Goal: Find specific page/section: Find specific page/section

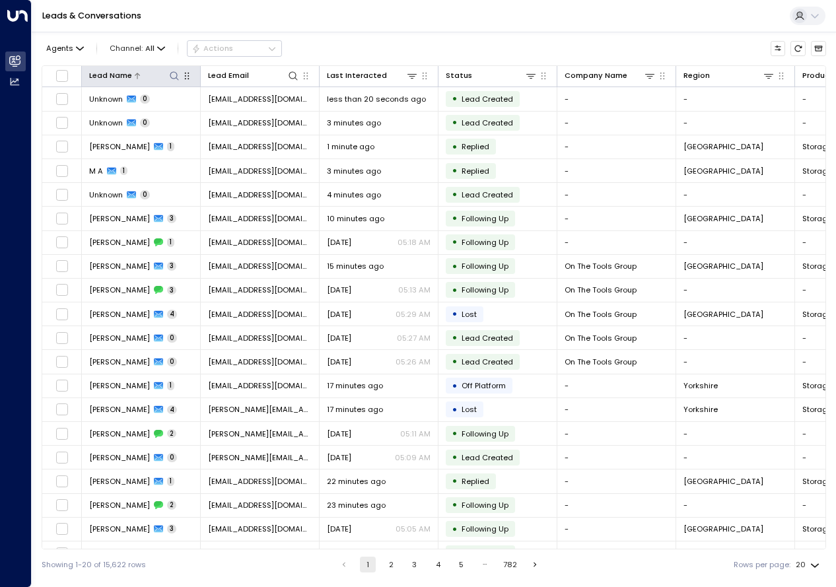
click at [177, 73] on icon at bounding box center [174, 76] width 11 height 11
type input "**********"
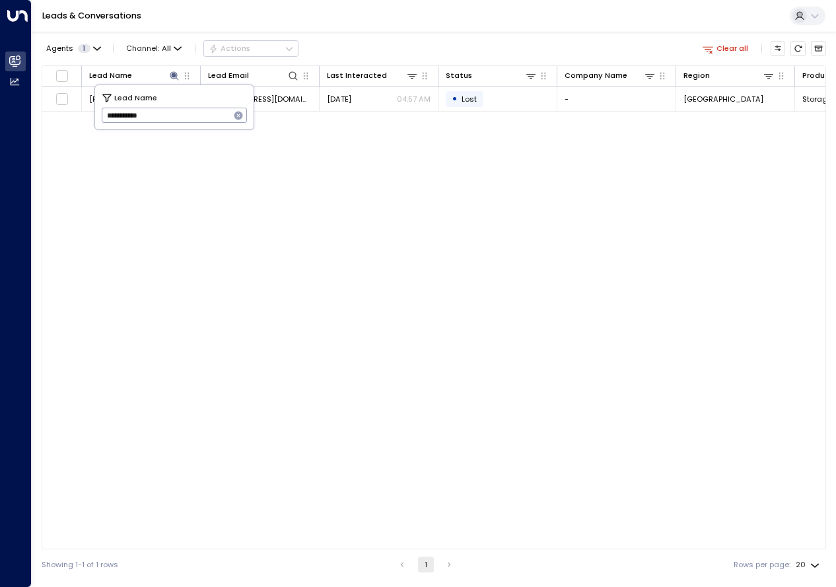
click at [332, 349] on div "Lead Name Lead Email Last Interacted Status Company Name Region Product # of pe…" at bounding box center [434, 307] width 784 height 484
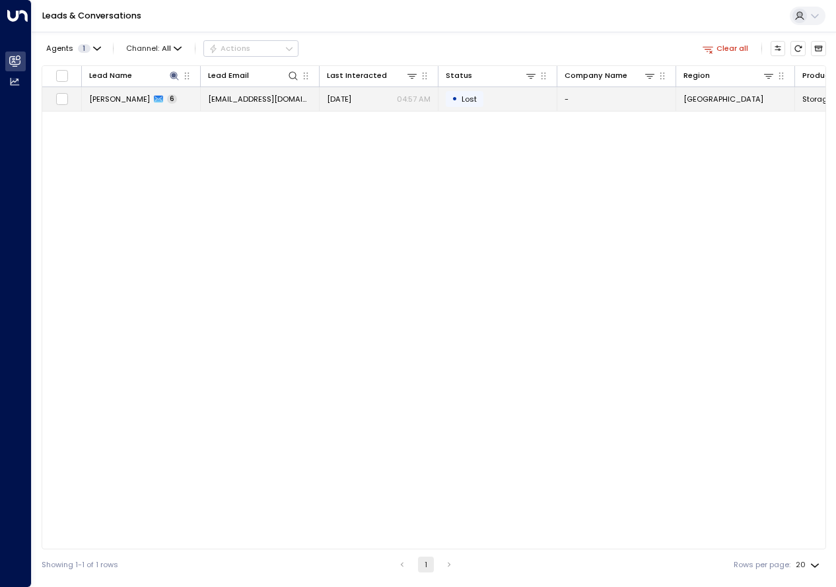
click at [137, 106] on td "[PERSON_NAME] 6" at bounding box center [141, 98] width 119 height 23
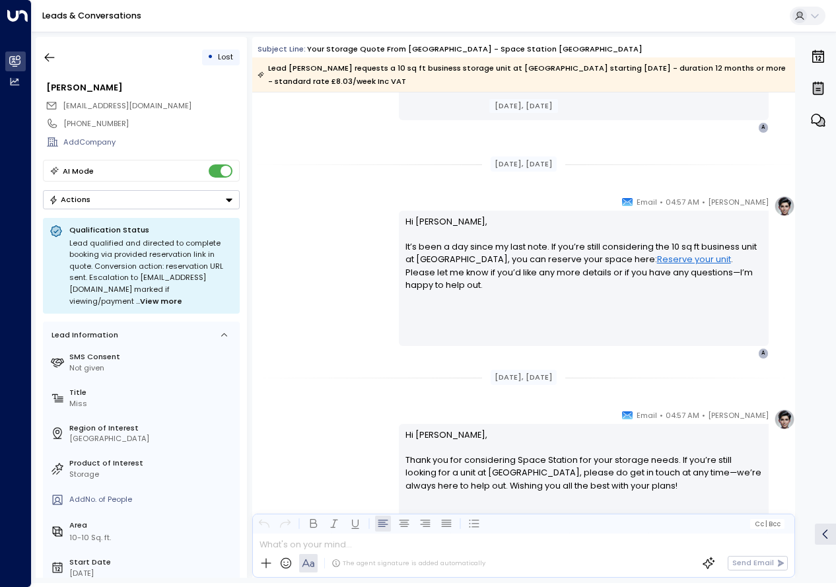
scroll to position [1661, 0]
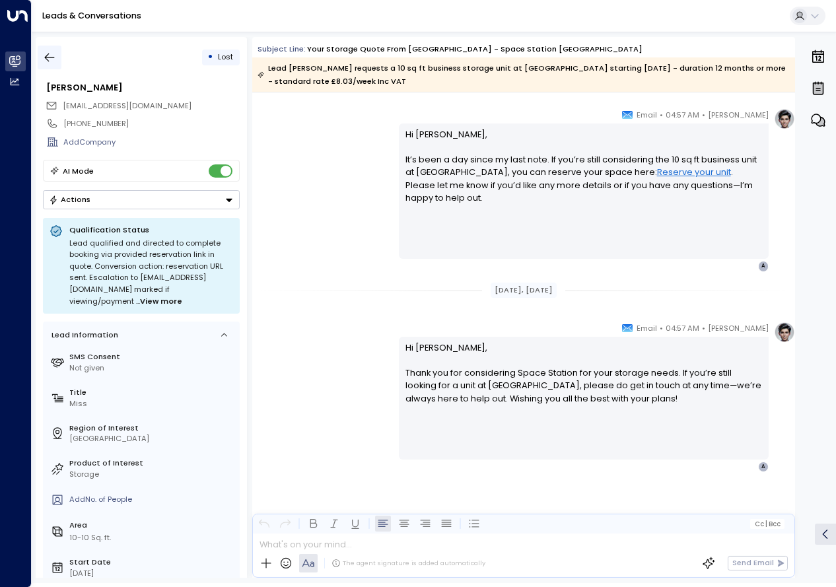
click at [47, 59] on icon "button" at bounding box center [50, 57] width 10 height 9
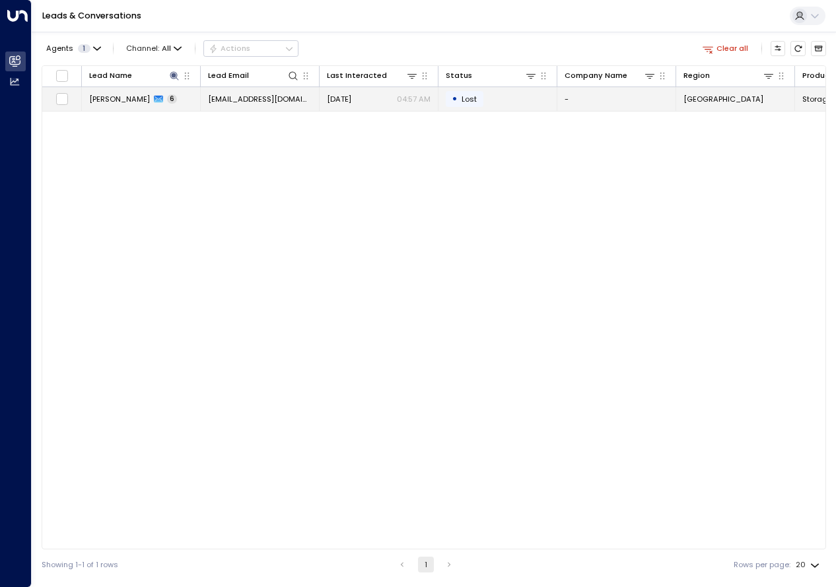
click at [471, 103] on span "Lost" at bounding box center [468, 99] width 15 height 11
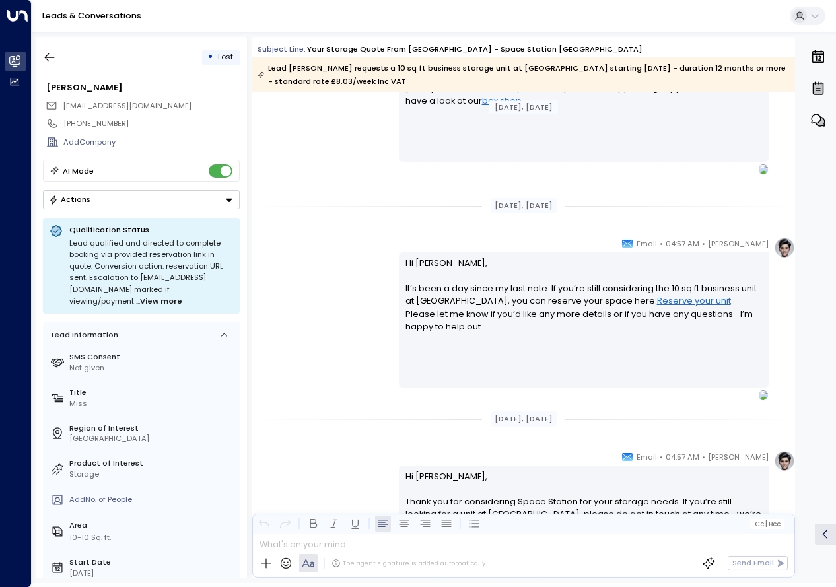
scroll to position [2067, 0]
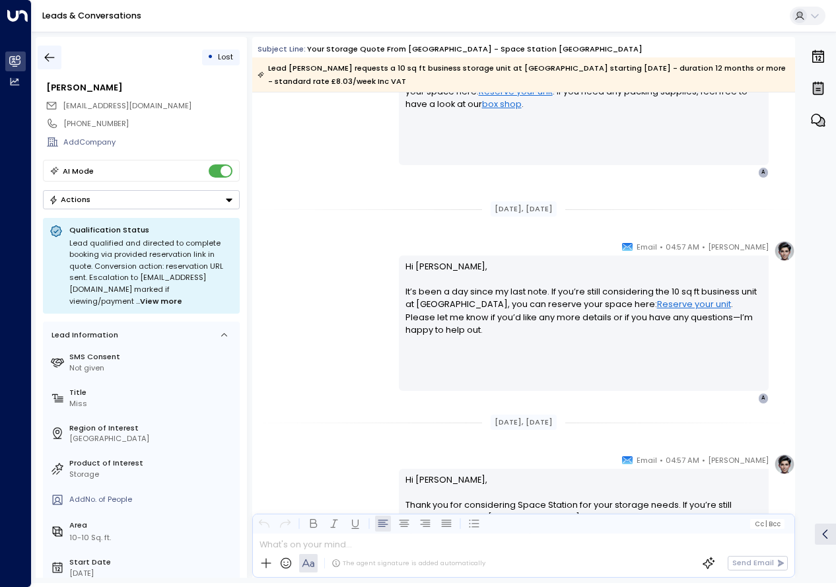
click at [49, 61] on icon "button" at bounding box center [50, 57] width 10 height 9
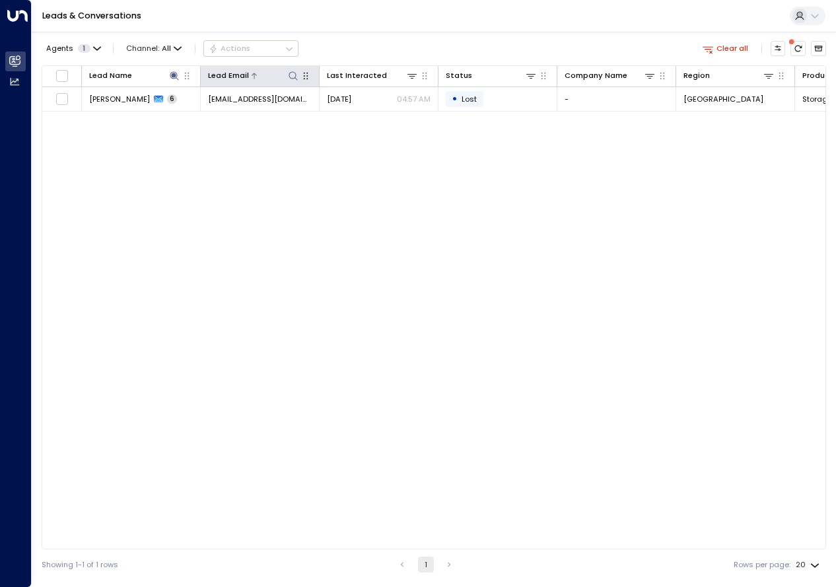
click at [295, 75] on icon at bounding box center [293, 76] width 11 height 11
type input "**********"
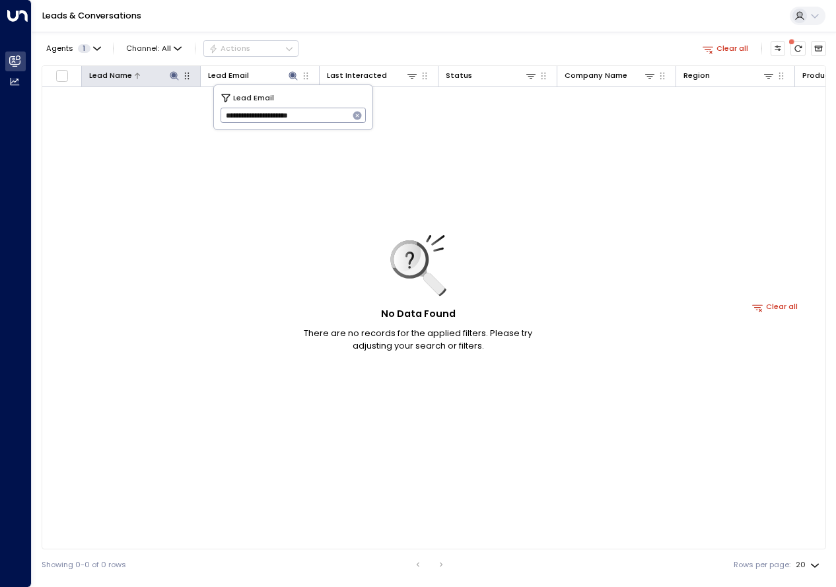
click at [170, 77] on icon at bounding box center [174, 76] width 11 height 11
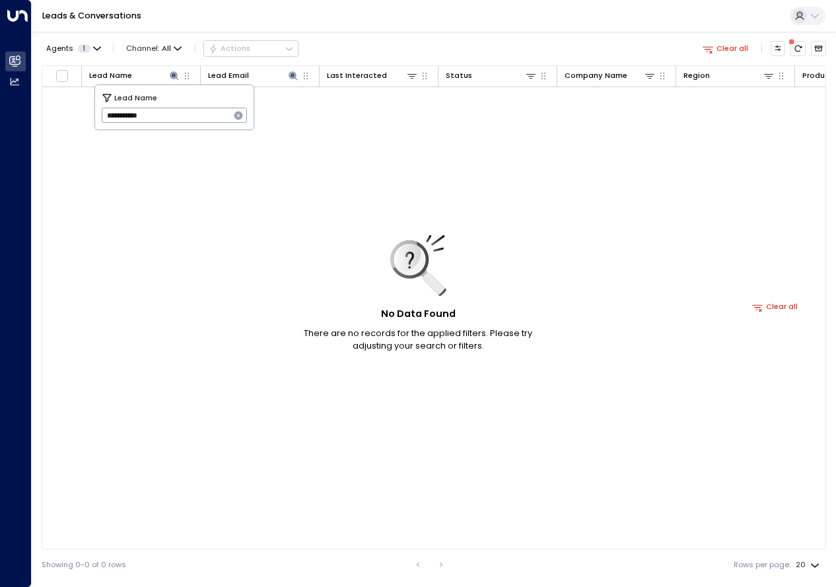
click at [238, 116] on icon "button" at bounding box center [238, 115] width 11 height 11
click at [274, 83] on th "Lead Email" at bounding box center [260, 76] width 119 height 21
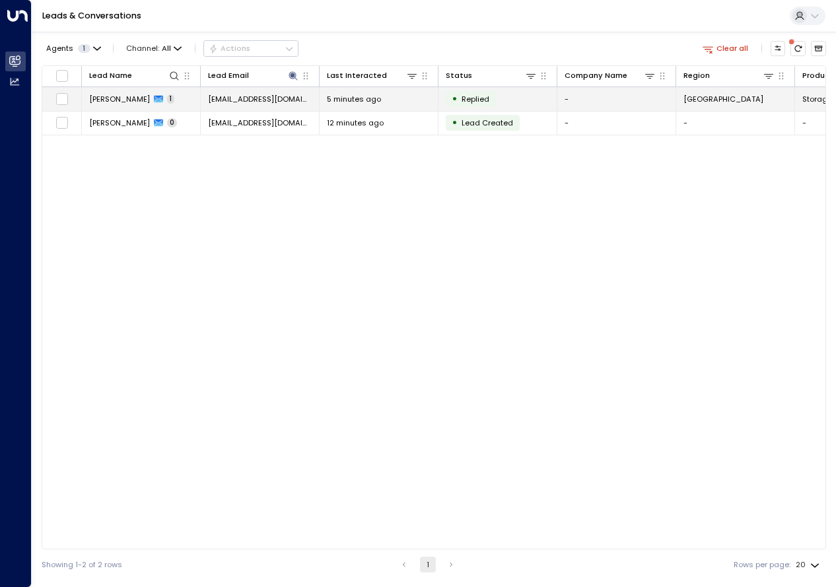
click at [165, 101] on td "[PERSON_NAME] 1" at bounding box center [141, 98] width 119 height 23
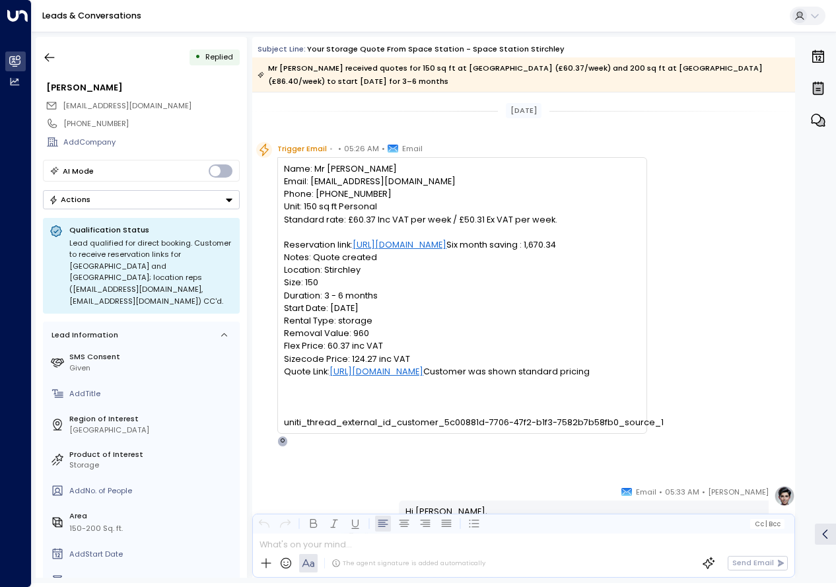
scroll to position [366, 0]
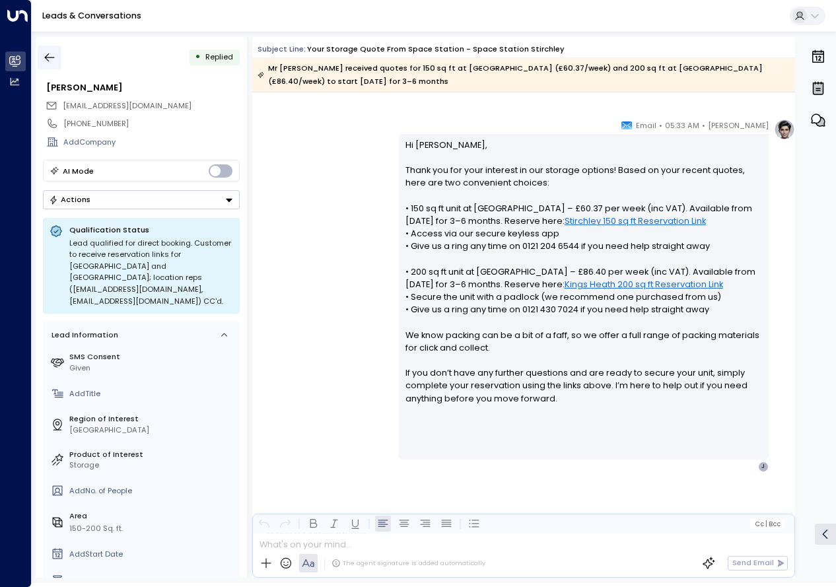
click at [50, 55] on icon "button" at bounding box center [49, 57] width 13 height 13
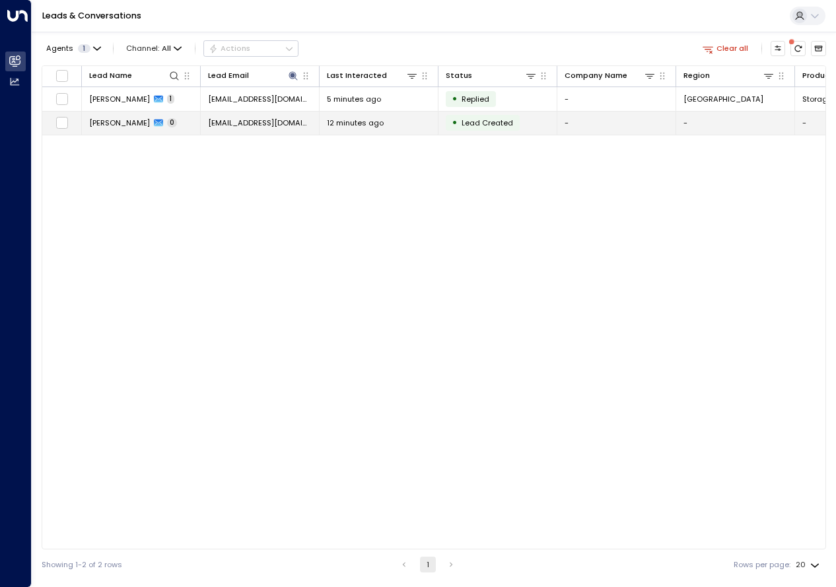
click at [188, 129] on td "[PERSON_NAME] 0" at bounding box center [141, 123] width 119 height 23
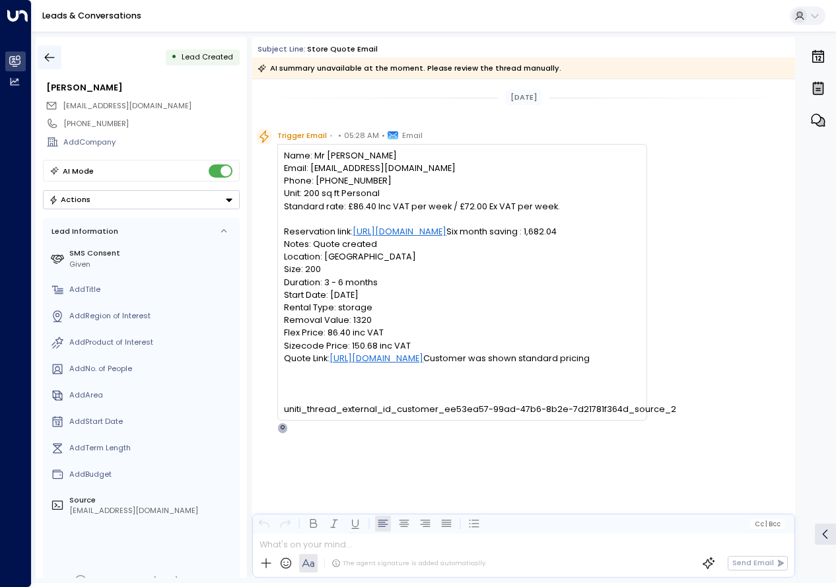
click at [50, 51] on icon "button" at bounding box center [49, 57] width 13 height 13
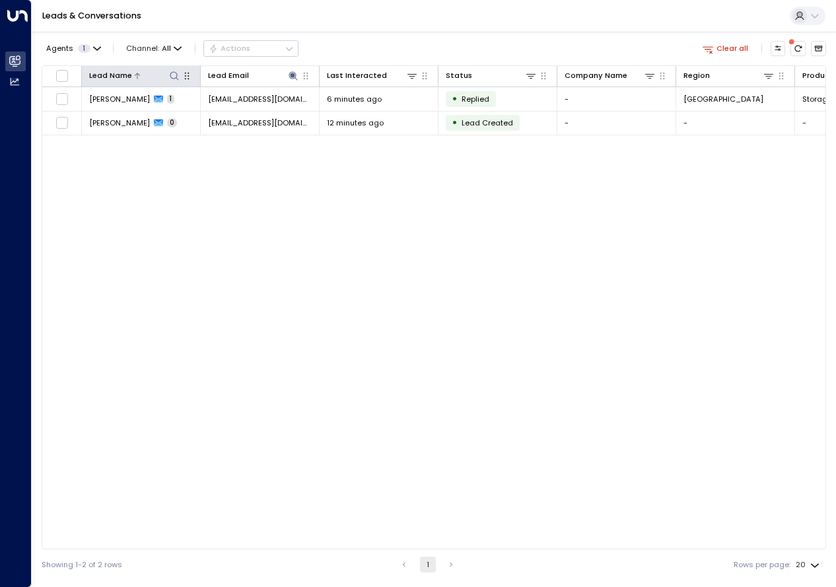
click at [176, 77] on icon at bounding box center [174, 75] width 9 height 9
type input "**********"
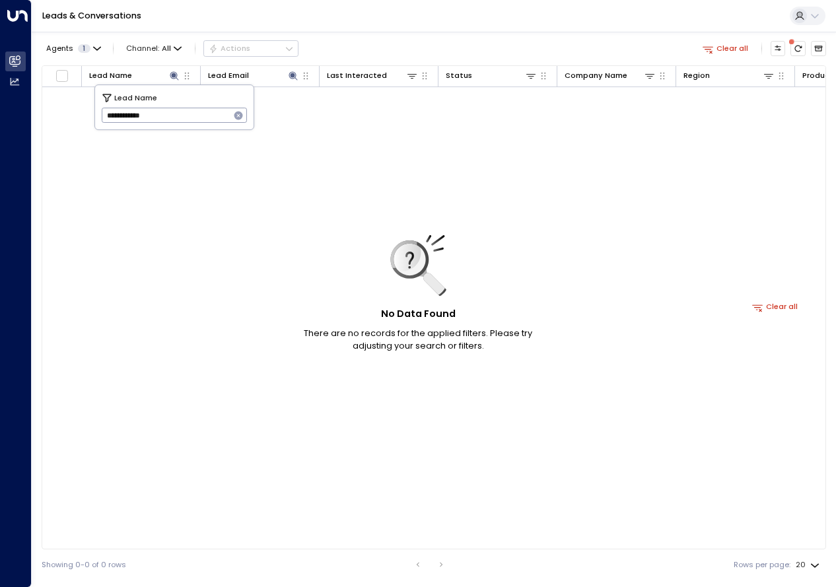
click at [204, 114] on input "**********" at bounding box center [166, 116] width 129 height 22
click at [211, 195] on div "No Data Found There are no records for the applied filters. Please try adjustin…" at bounding box center [774, 306] width 1465 height 439
click at [178, 77] on icon at bounding box center [174, 76] width 11 height 11
click at [172, 78] on icon at bounding box center [174, 75] width 9 height 9
drag, startPoint x: 185, startPoint y: 115, endPoint x: 100, endPoint y: 112, distance: 85.2
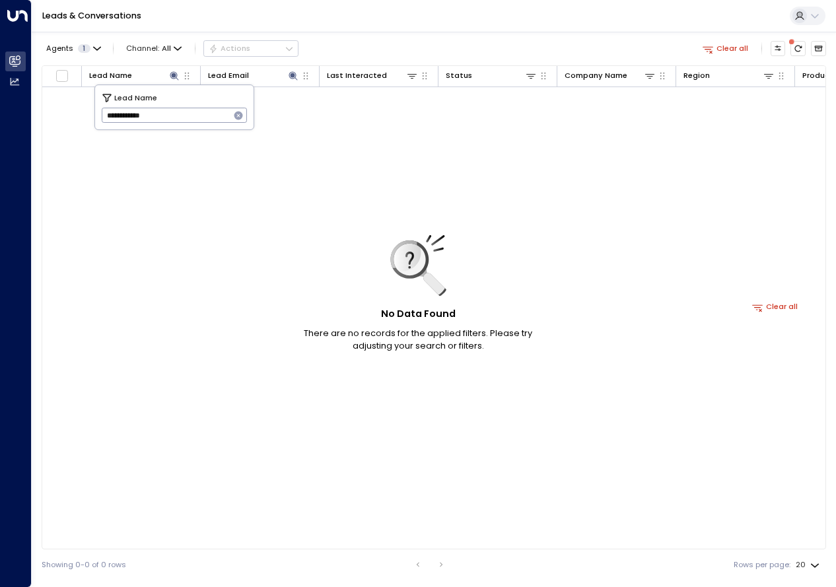
click at [100, 112] on div "**********" at bounding box center [174, 107] width 158 height 44
type input "**********"
click at [222, 153] on div "No Data Found There are no records for the applied filters. Please try adjustin…" at bounding box center [774, 306] width 1465 height 439
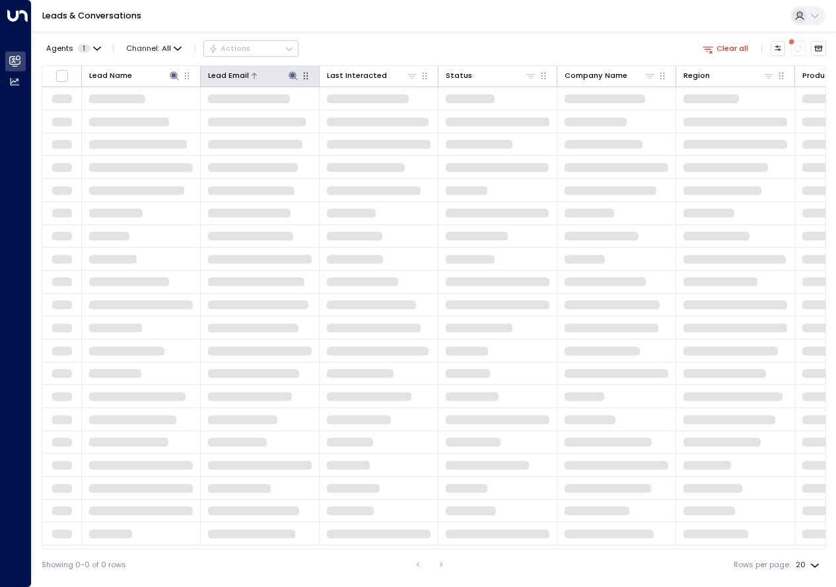
click at [286, 75] on div at bounding box center [274, 75] width 50 height 13
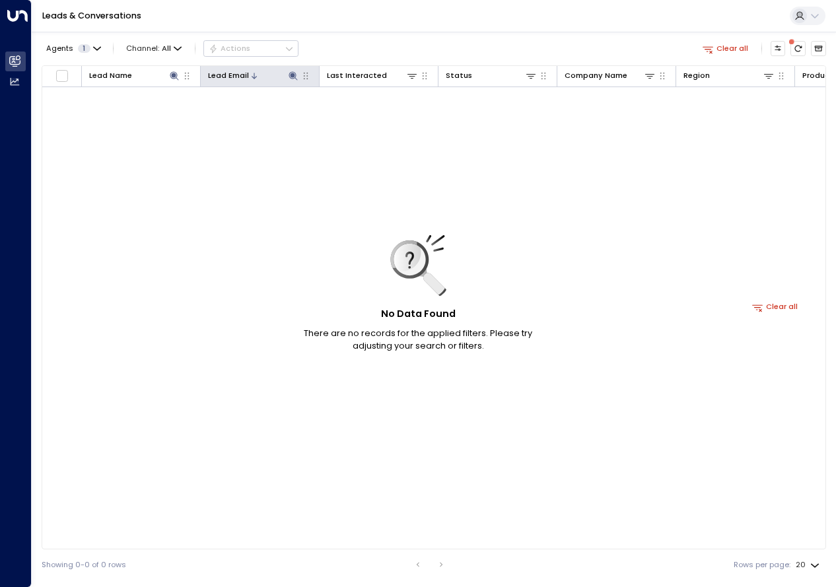
click at [285, 83] on th "Lead Email" at bounding box center [260, 76] width 119 height 21
click at [298, 82] on button at bounding box center [292, 75] width 13 height 13
click at [359, 116] on icon "button" at bounding box center [357, 116] width 9 height 9
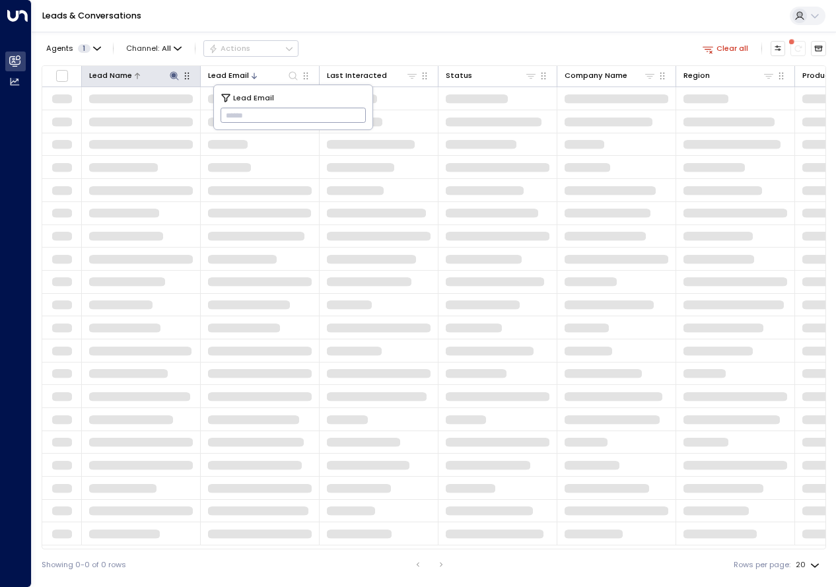
click at [131, 75] on div "Lead Name" at bounding box center [110, 75] width 43 height 13
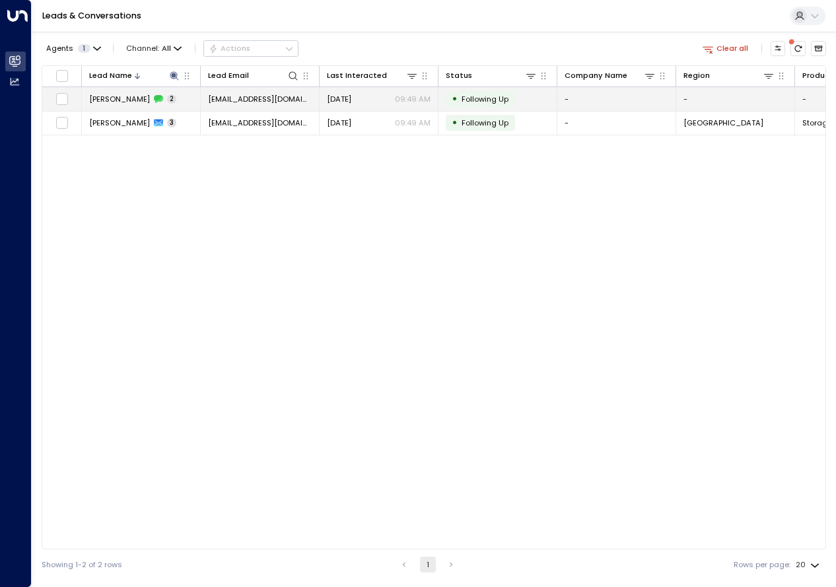
click at [140, 97] on span "[PERSON_NAME]" at bounding box center [119, 99] width 61 height 11
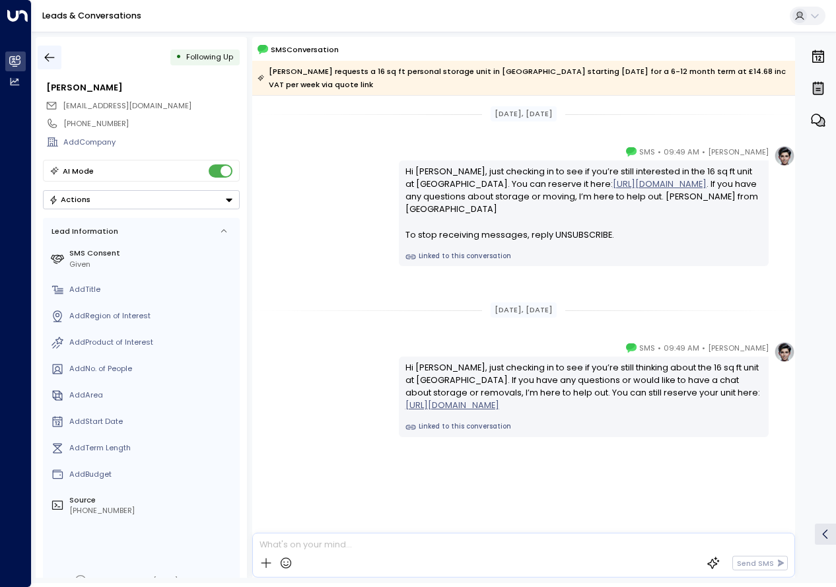
click at [42, 58] on button "button" at bounding box center [50, 58] width 24 height 24
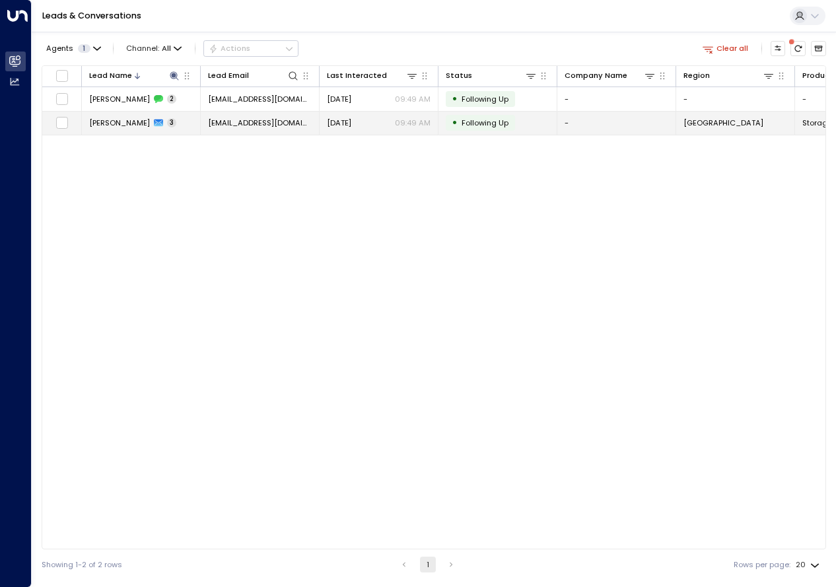
click at [114, 128] on span "[PERSON_NAME]" at bounding box center [119, 122] width 61 height 11
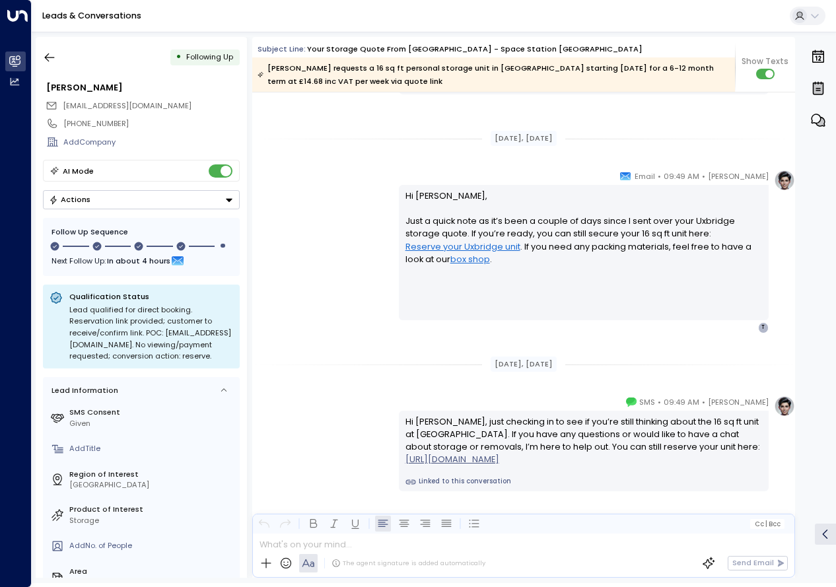
scroll to position [1376, 0]
